Goal: Obtain resource: Download file/media

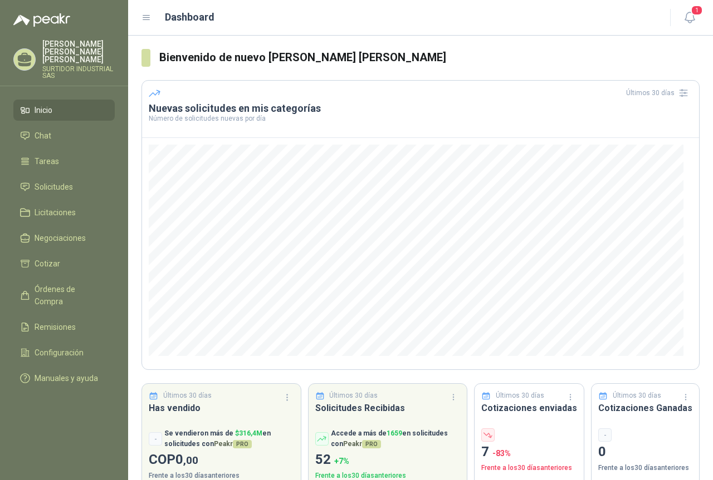
scroll to position [21, 0]
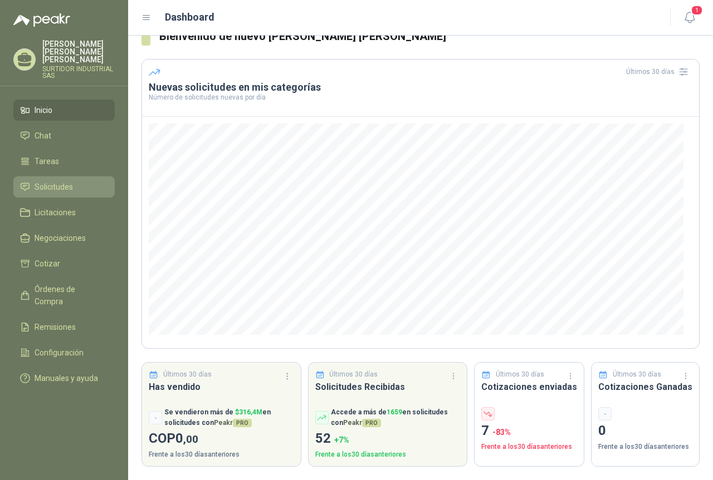
click at [70, 181] on span "Solicitudes" at bounding box center [54, 187] width 38 height 12
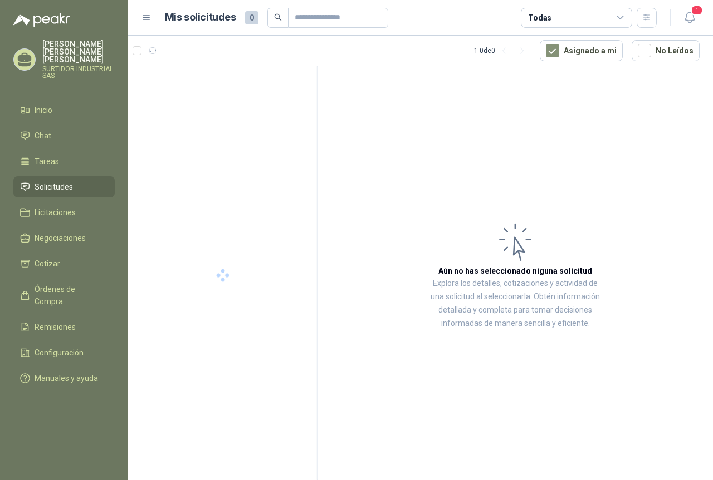
click at [69, 181] on span "Solicitudes" at bounding box center [54, 187] width 38 height 12
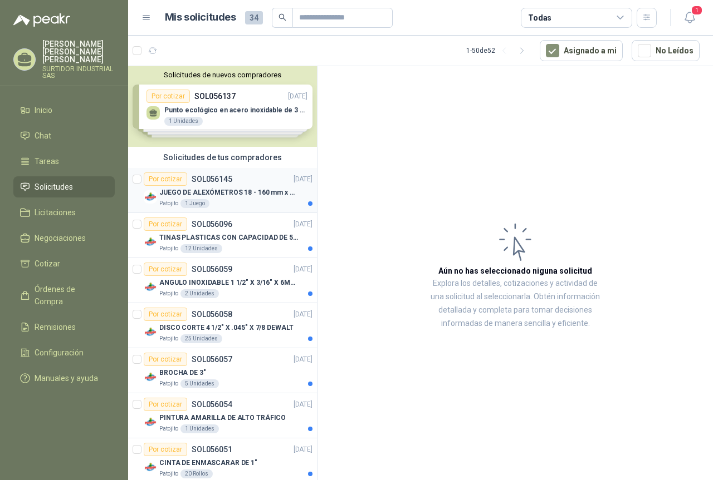
click at [207, 185] on div "Por cotizar SOL056145" at bounding box center [188, 179] width 89 height 13
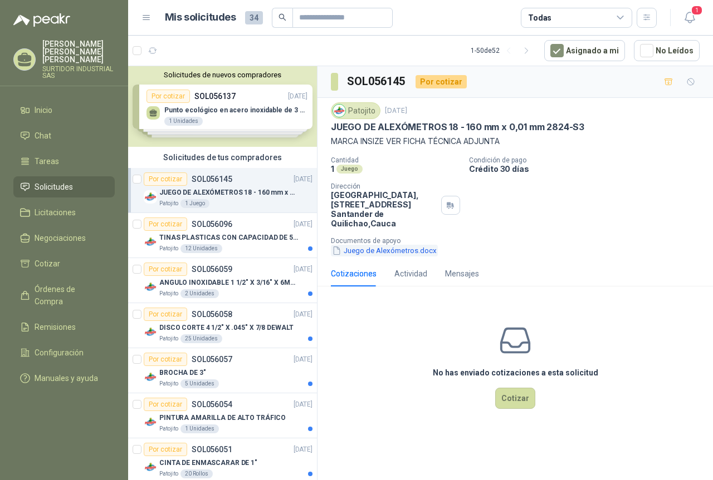
click at [399, 254] on button "Juego de Alexómetros.docx" at bounding box center [384, 251] width 107 height 12
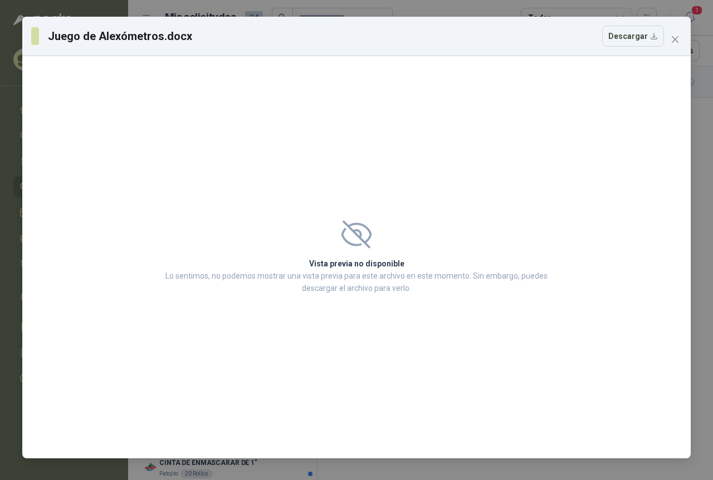
click at [359, 235] on icon at bounding box center [356, 234] width 31 height 28
click at [362, 269] on h2 "Vista previa no disponible" at bounding box center [356, 264] width 389 height 12
click at [640, 33] on button "Descargar" at bounding box center [633, 36] width 62 height 21
click at [680, 38] on span "Close" at bounding box center [675, 39] width 18 height 9
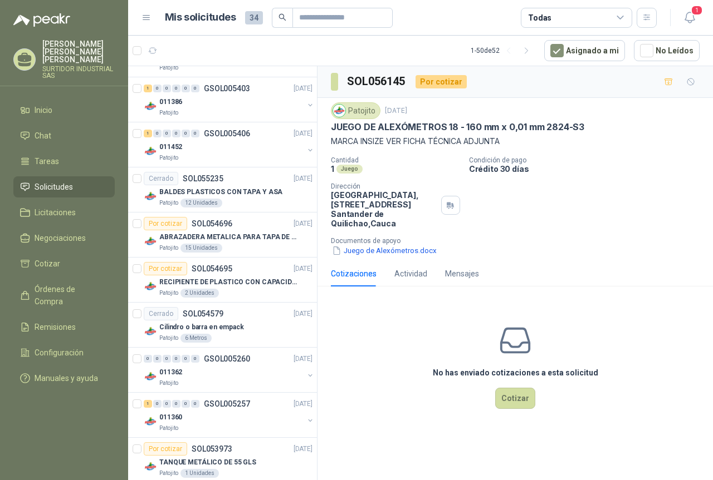
scroll to position [612, 0]
